Goal: Task Accomplishment & Management: Manage account settings

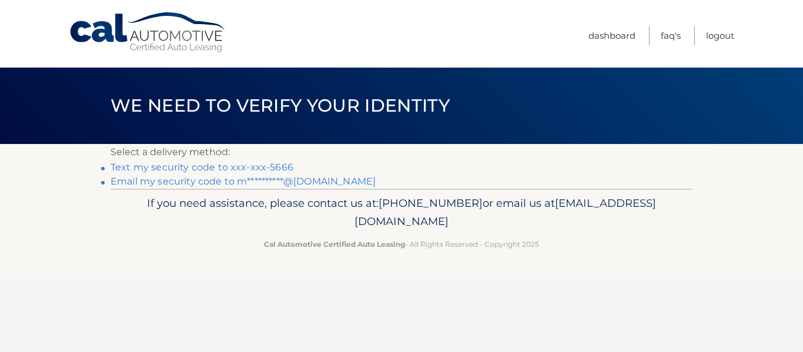
click at [205, 166] on link "Text my security code to xxx-xxx-5666" at bounding box center [202, 167] width 183 height 11
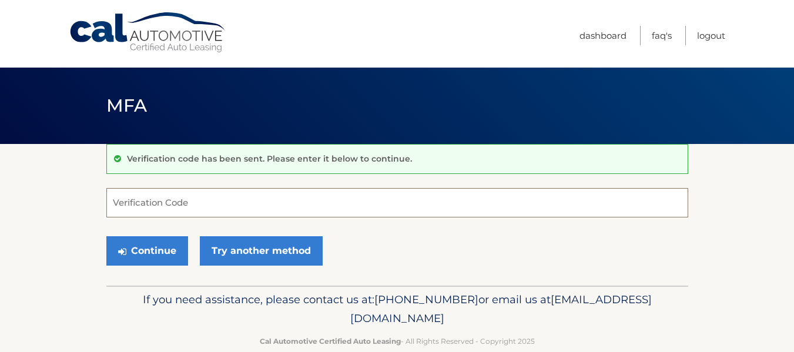
click at [195, 202] on input "Verification Code" at bounding box center [397, 202] width 582 height 29
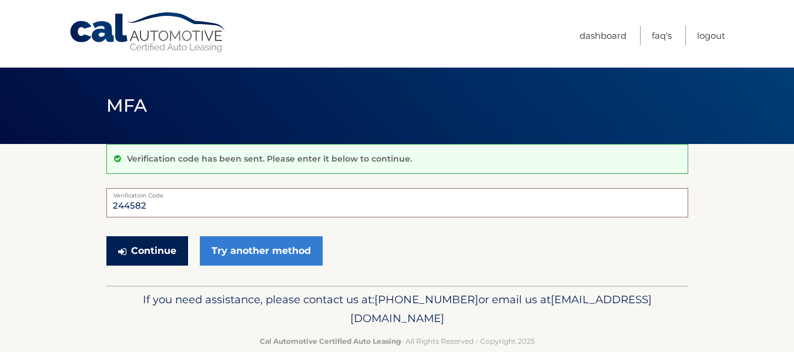
type input "244582"
click at [139, 250] on button "Continue" at bounding box center [147, 250] width 82 height 29
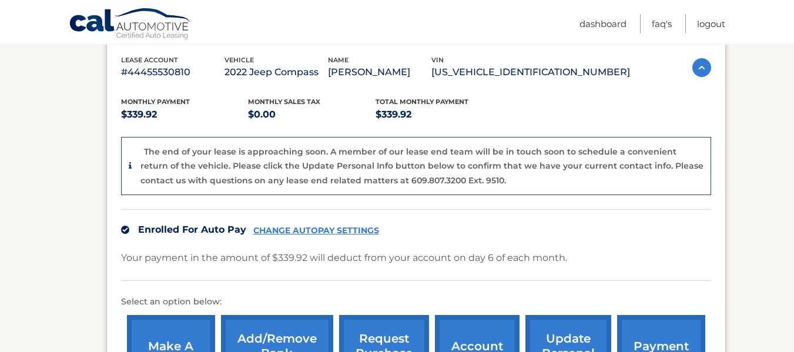
scroll to position [212, 0]
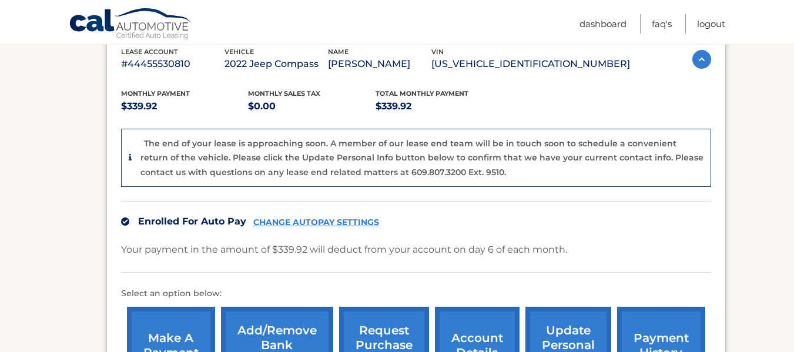
click at [301, 219] on link "CHANGE AUTOPAY SETTINGS" at bounding box center [316, 223] width 126 height 10
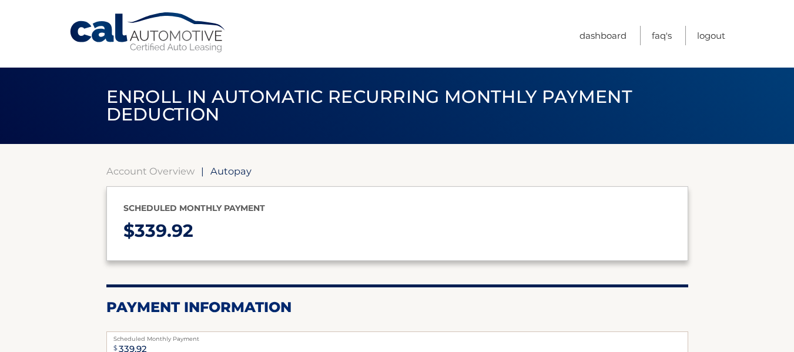
select select "MGRjY2ZiMWItN2M0Ni00M2YxLWE1OTQtOGI1NWNmZDZjYWM5"
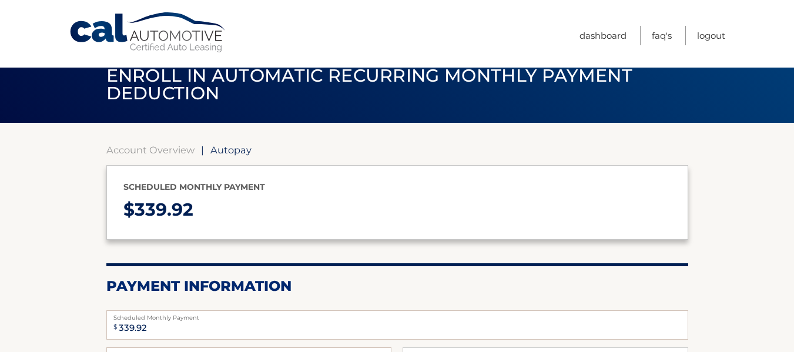
scroll to position [15, 0]
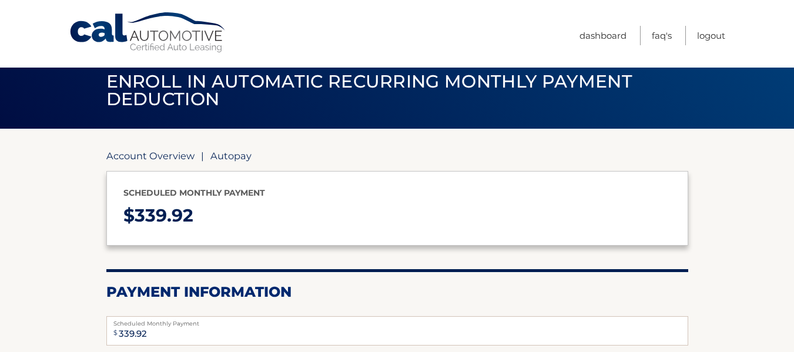
click at [155, 155] on link "Account Overview" at bounding box center [150, 156] width 88 height 12
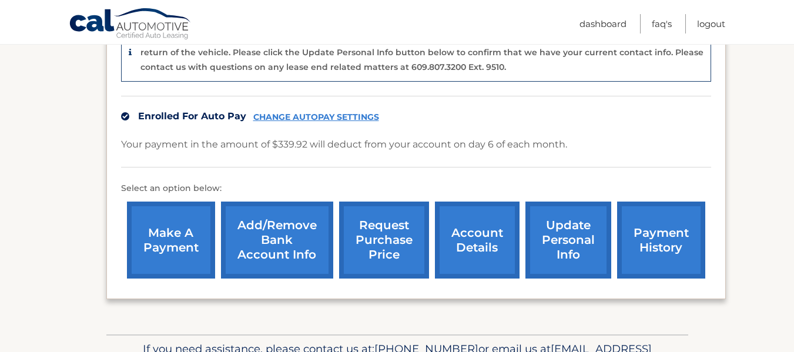
scroll to position [322, 0]
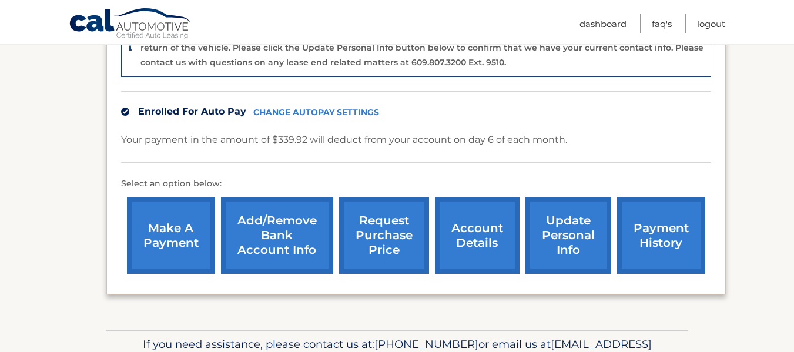
click at [329, 113] on link "CHANGE AUTOPAY SETTINGS" at bounding box center [316, 113] width 126 height 10
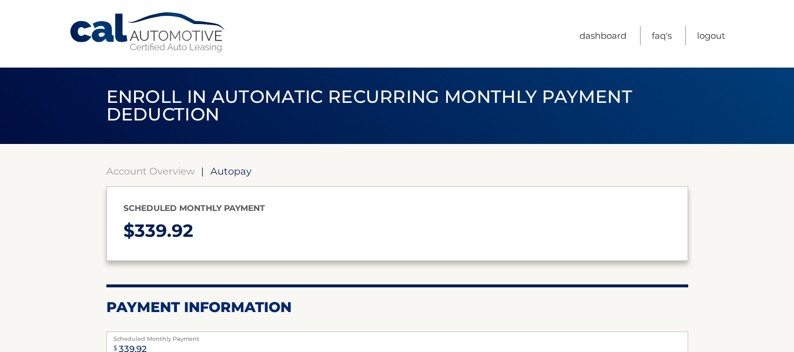
select select "MGRjY2ZiMWItN2M0Ni00M2YxLWE1OTQtOGI1NWNmZDZjYWM5"
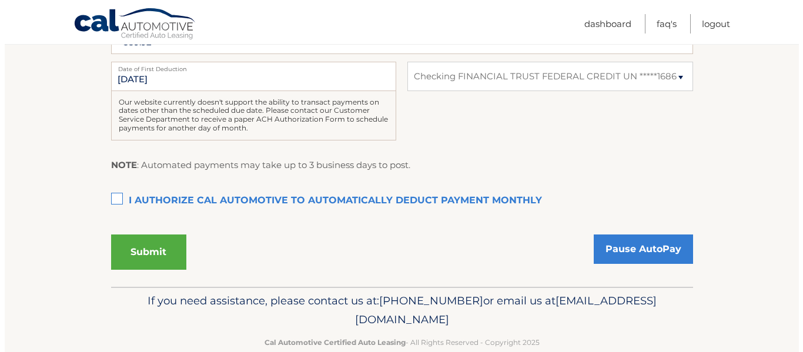
scroll to position [313, 0]
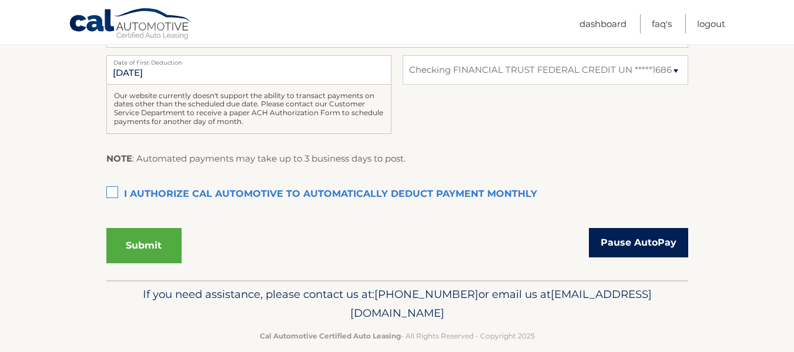
click at [609, 249] on link "Pause AutoPay" at bounding box center [638, 242] width 99 height 29
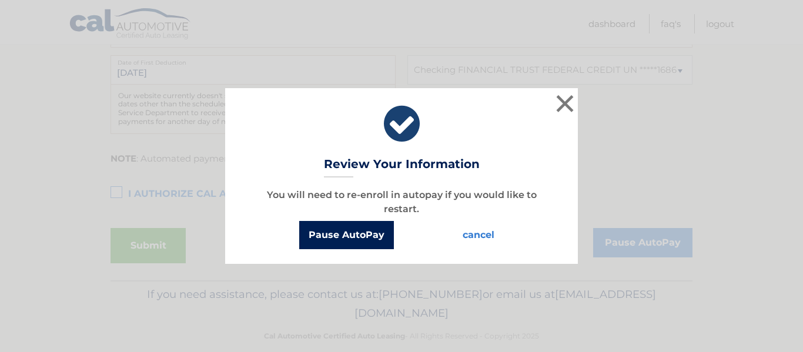
click at [338, 230] on button "Pause AutoPay" at bounding box center [346, 235] width 95 height 28
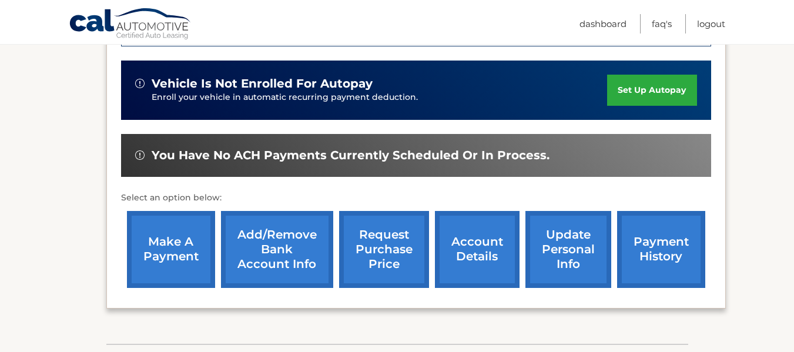
scroll to position [433, 0]
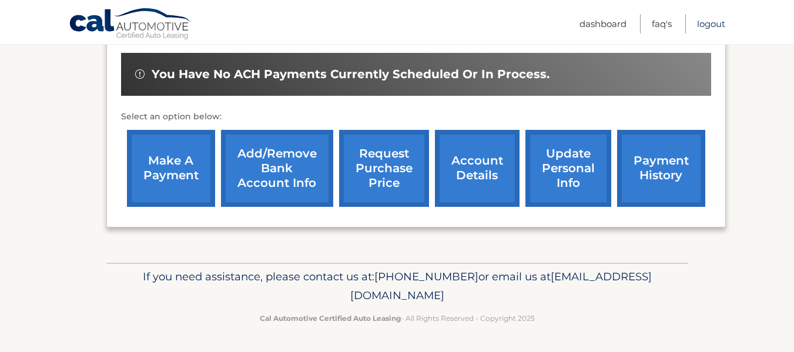
click at [706, 24] on link "Logout" at bounding box center [711, 23] width 28 height 19
